Goal: Find specific page/section: Find specific page/section

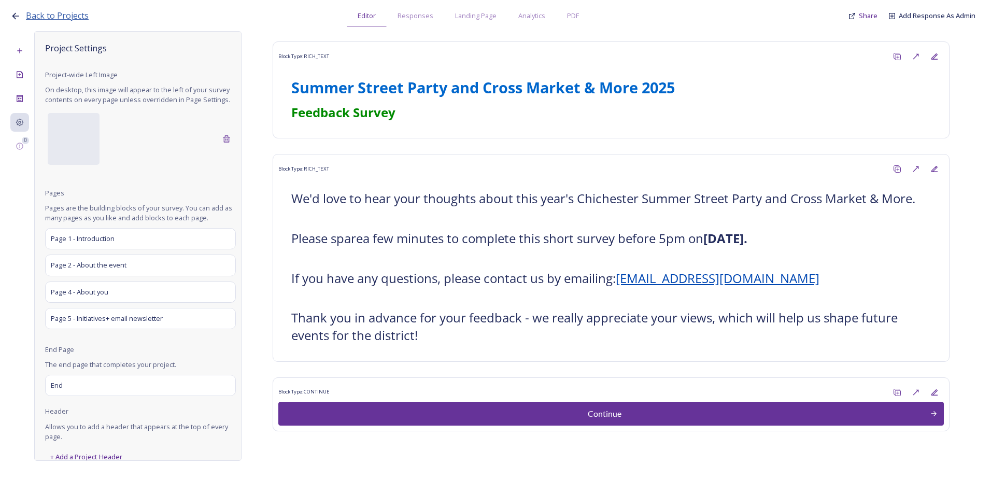
drag, startPoint x: 66, startPoint y: 23, endPoint x: 63, endPoint y: 17, distance: 7.2
click at [64, 22] on div "Back to Projects Editor Responses Landing Page Analytics PDF Share Add Response…" at bounding box center [497, 13] width 975 height 26
click at [63, 16] on span "Back to Projects" at bounding box center [57, 15] width 63 height 11
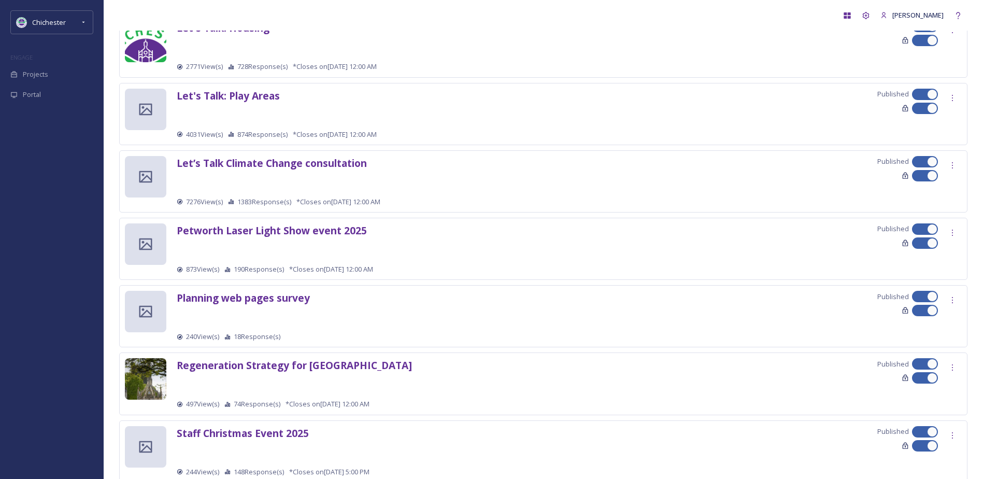
scroll to position [1010, 0]
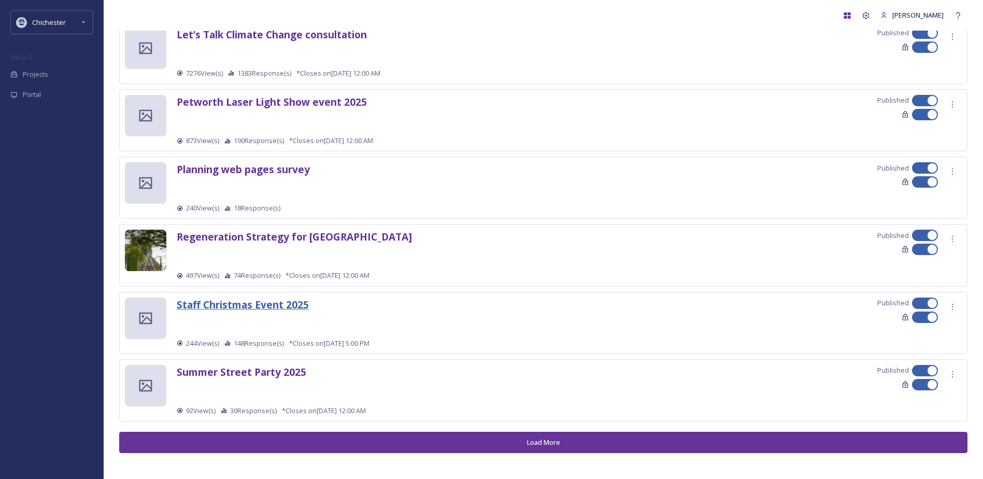
click at [277, 303] on strong "Staff Christmas Event 2025" at bounding box center [243, 305] width 132 height 14
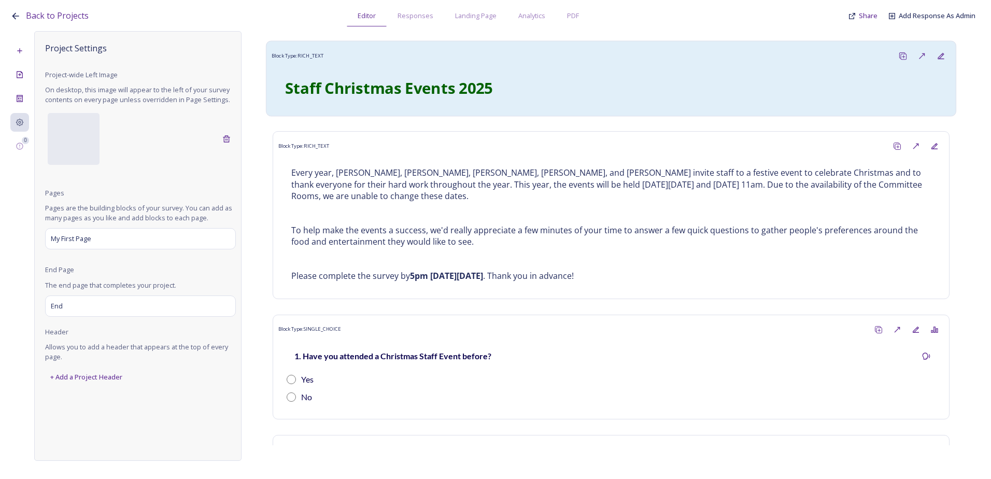
click at [430, 67] on div "Staff Christmas Events 2025" at bounding box center [611, 88] width 679 height 45
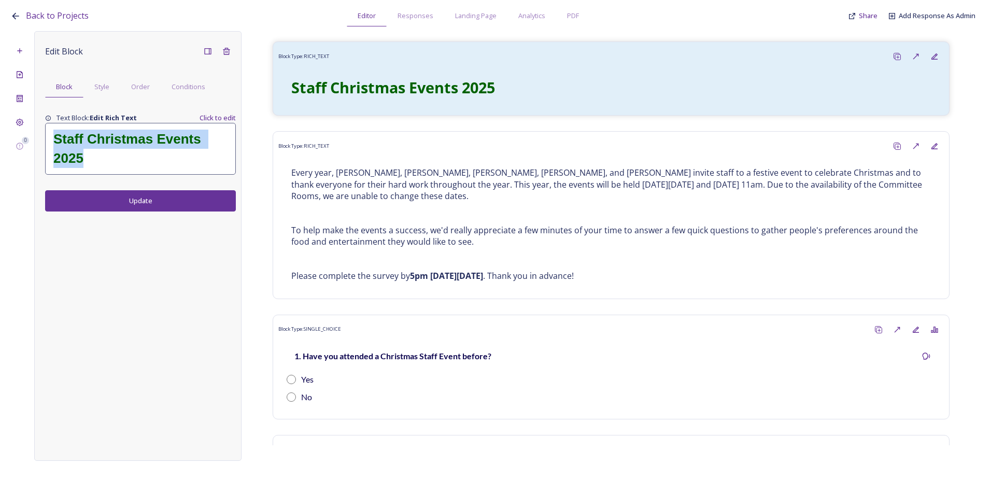
drag, startPoint x: 94, startPoint y: 152, endPoint x: 52, endPoint y: 134, distance: 45.7
click at [52, 134] on div "Staff Christmas Events 2025" at bounding box center [141, 148] width 190 height 51
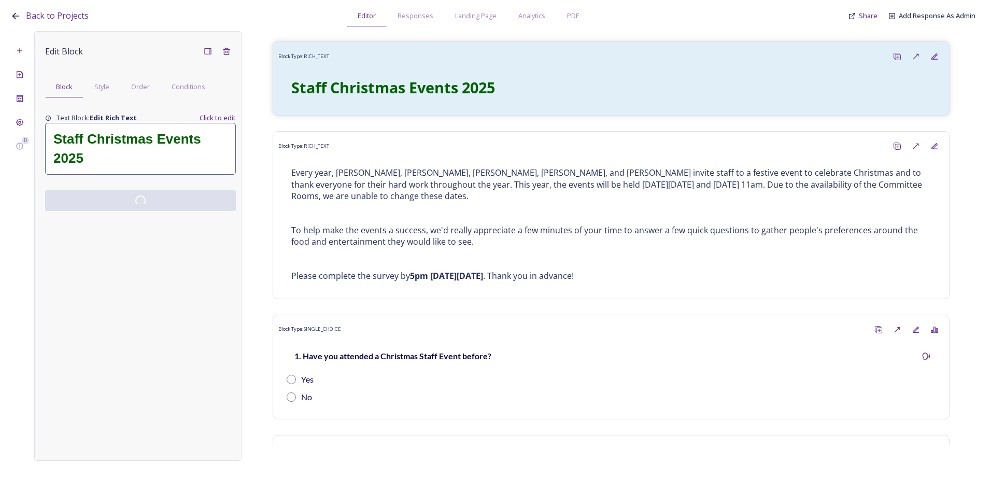
drag, startPoint x: 61, startPoint y: 133, endPoint x: 35, endPoint y: 169, distance: 44.7
click at [35, 169] on div "Edit Block Block Style Order Conditions Text Block: Edit Rich Text Click to edi…" at bounding box center [137, 246] width 207 height 430
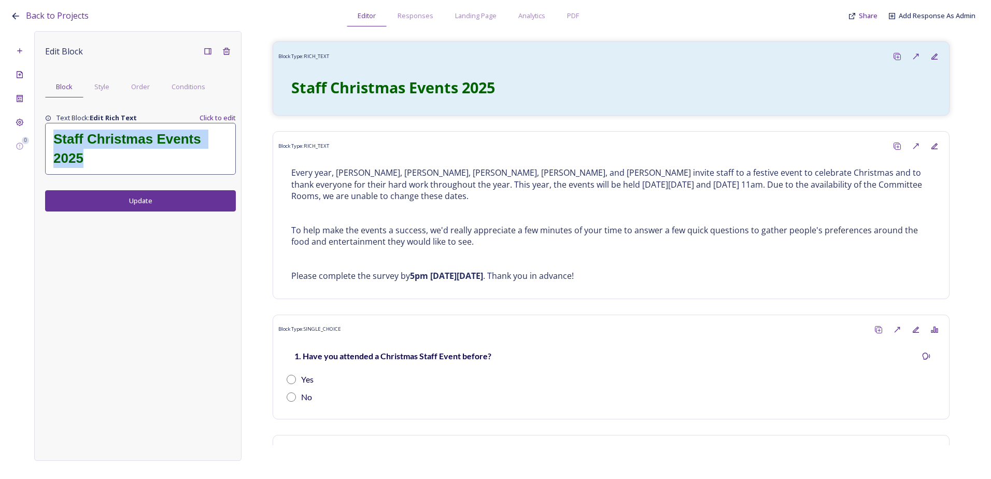
drag, startPoint x: 98, startPoint y: 157, endPoint x: 55, endPoint y: 136, distance: 47.8
click at [55, 136] on h1 "Staff Christmas Events 2025" at bounding box center [140, 149] width 174 height 38
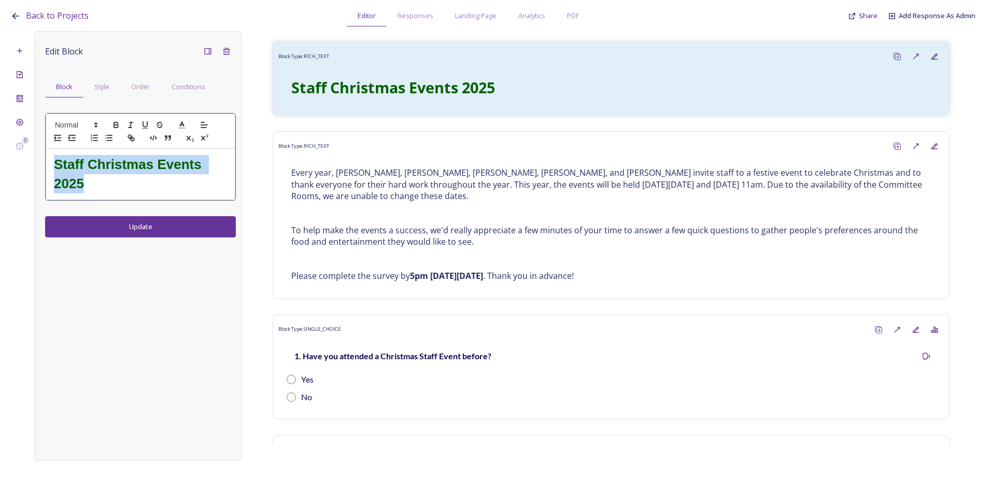
drag, startPoint x: 90, startPoint y: 182, endPoint x: 55, endPoint y: 164, distance: 38.9
click at [55, 164] on h1 "Staff Christmas Events 2025" at bounding box center [140, 174] width 173 height 38
copy strong "Staff Christmas Events 2025"
click at [35, 15] on span "Back to Projects" at bounding box center [57, 15] width 63 height 11
